Goal: Task Accomplishment & Management: Manage account settings

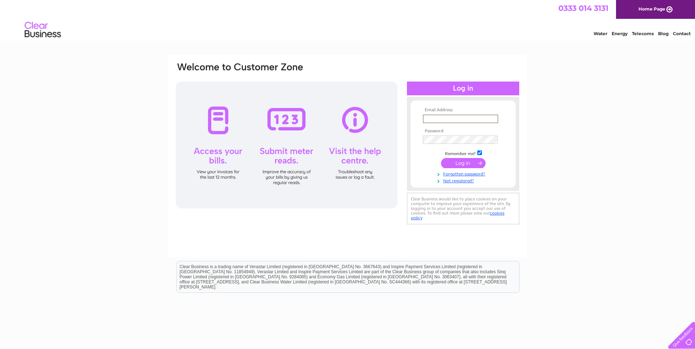
type input "carmichaeldance@gmail.com"
click at [464, 161] on input "submit" at bounding box center [463, 162] width 45 height 10
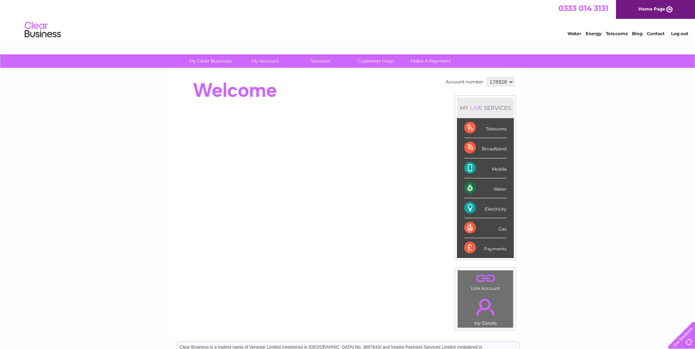
click at [497, 209] on div "Electricity" at bounding box center [485, 208] width 42 height 20
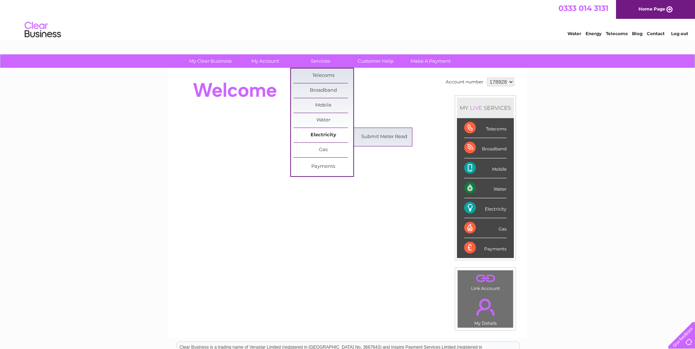
click at [323, 132] on link "Electricity" at bounding box center [324, 135] width 60 height 14
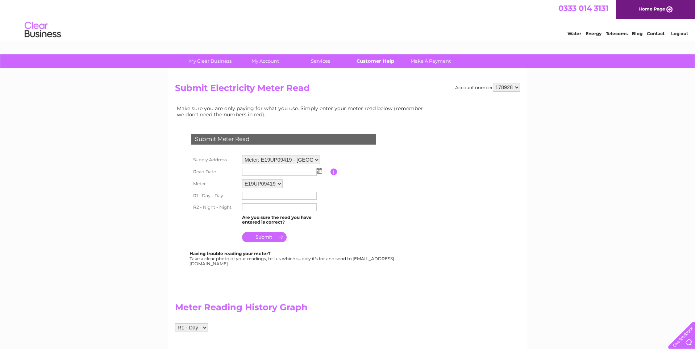
click at [376, 63] on link "Customer Help" at bounding box center [376, 60] width 60 height 13
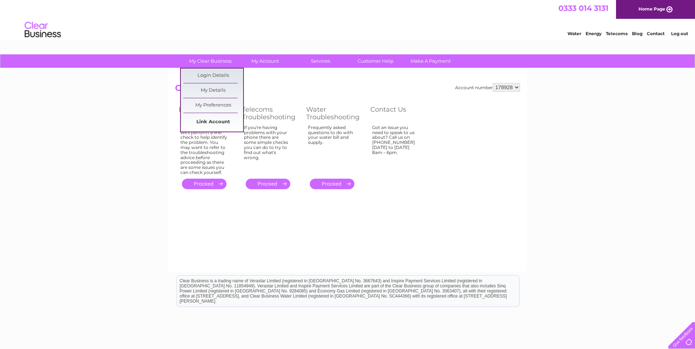
click at [212, 120] on link "Link Account" at bounding box center [213, 122] width 60 height 14
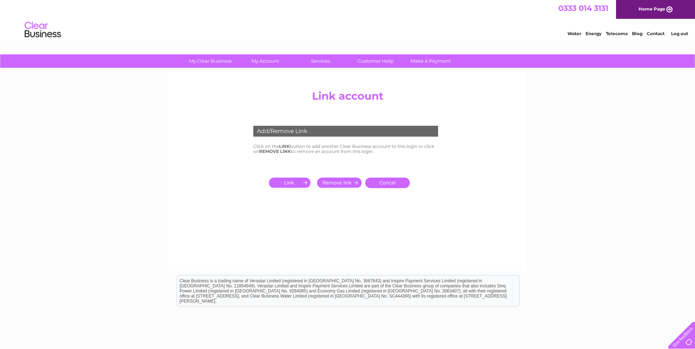
click at [379, 181] on link "Cancel" at bounding box center [387, 183] width 45 height 11
